Goal: Communication & Community: Answer question/provide support

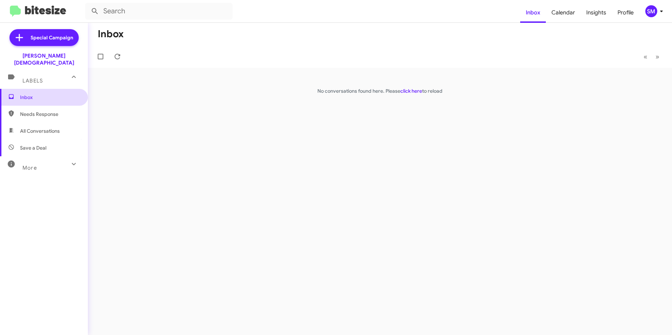
click at [31, 94] on span "Inbox" at bounding box center [50, 97] width 60 height 7
click at [35, 156] on mat-expansion-panel-header "More" at bounding box center [44, 164] width 88 height 17
click at [36, 196] on span "🔥 Hot" at bounding box center [44, 204] width 88 height 17
type input "in:appointment"
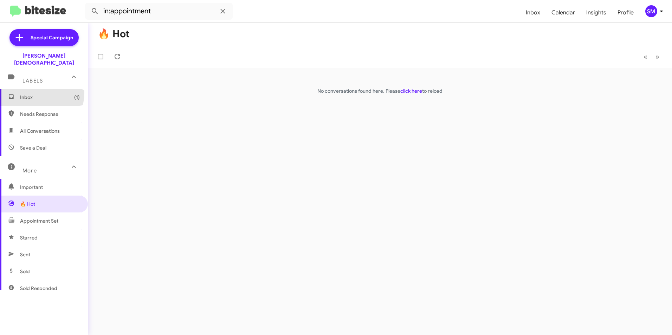
click at [34, 89] on span "Inbox (1)" at bounding box center [44, 97] width 88 height 17
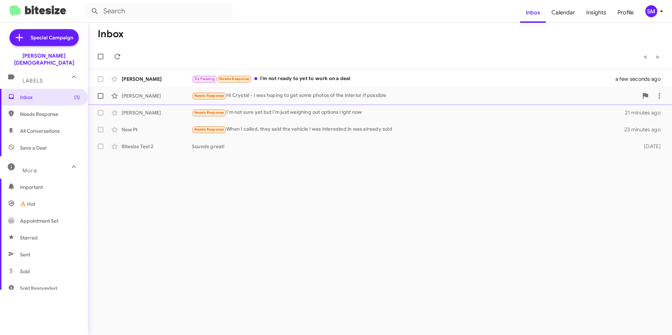
click at [306, 101] on div "[PERSON_NAME] Needs Response Hi [PERSON_NAME] - I was hoping to get some photos…" at bounding box center [379, 96] width 573 height 14
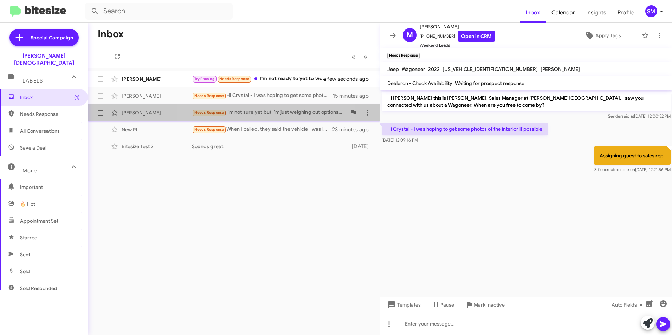
click at [241, 106] on div "[PERSON_NAME] Needs Response I'm not sure yet but I'm just weighing out options…" at bounding box center [233, 113] width 281 height 14
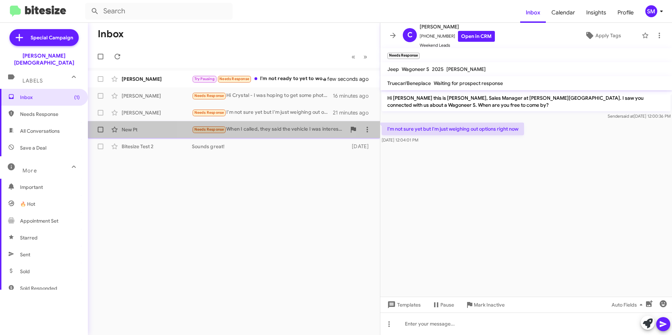
click at [238, 128] on div "Needs Response When I called, they said the vehicle I was interested in was alr…" at bounding box center [269, 129] width 154 height 8
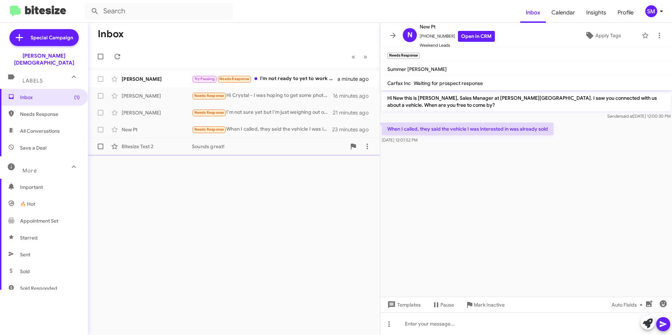
click at [247, 144] on div "Sounds great!" at bounding box center [269, 146] width 154 height 7
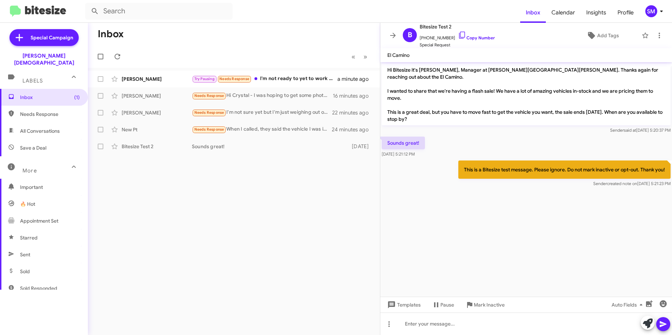
click at [37, 196] on span "🔥 Hot" at bounding box center [44, 204] width 88 height 17
type input "in:appointment"
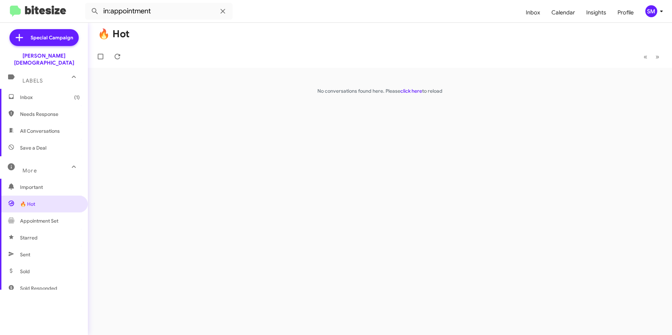
click at [32, 94] on span "Inbox (1)" at bounding box center [50, 97] width 60 height 7
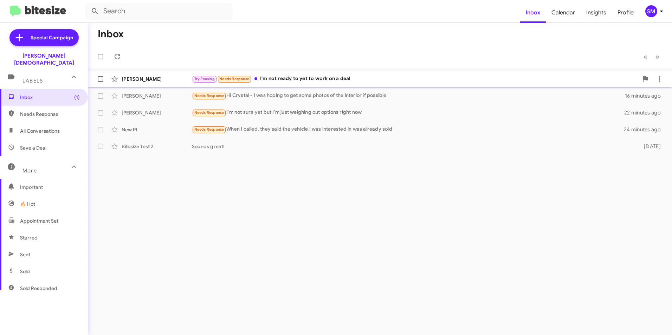
click at [304, 77] on div "Try Pausing Needs Response I'm not ready to yet to work on a deal" at bounding box center [415, 79] width 446 height 8
